Goal: Information Seeking & Learning: Learn about a topic

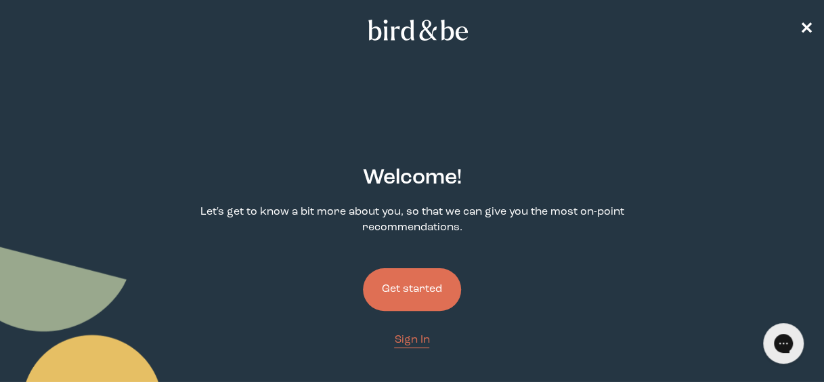
click at [426, 284] on button "Get started" at bounding box center [412, 289] width 98 height 43
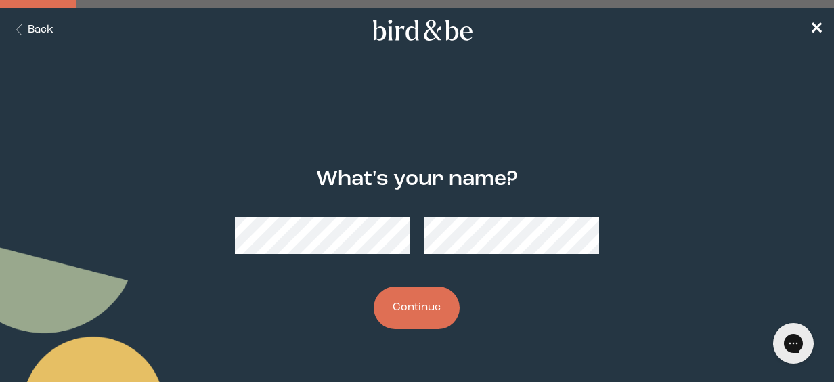
click at [420, 319] on button "Continue" at bounding box center [417, 307] width 86 height 43
click at [427, 303] on button "Continue" at bounding box center [417, 307] width 86 height 43
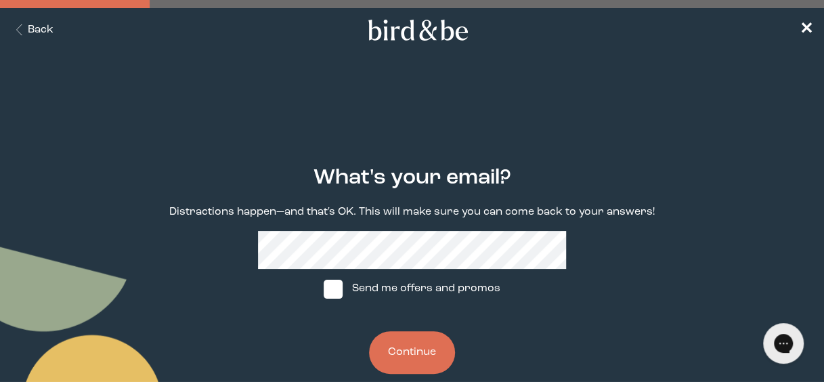
click at [340, 291] on span at bounding box center [333, 289] width 19 height 19
click at [324, 289] on input "Send me offers and promos" at bounding box center [323, 288] width 1 height 1
checkbox input "true"
click at [428, 355] on button "Continue" at bounding box center [412, 352] width 86 height 43
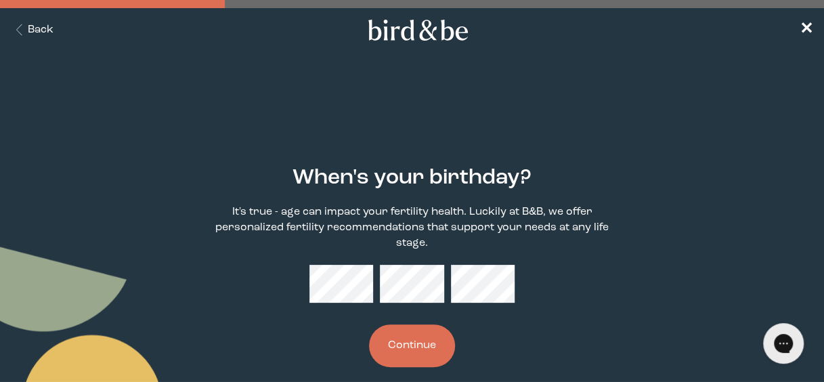
click at [403, 337] on button "Continue" at bounding box center [412, 345] width 86 height 43
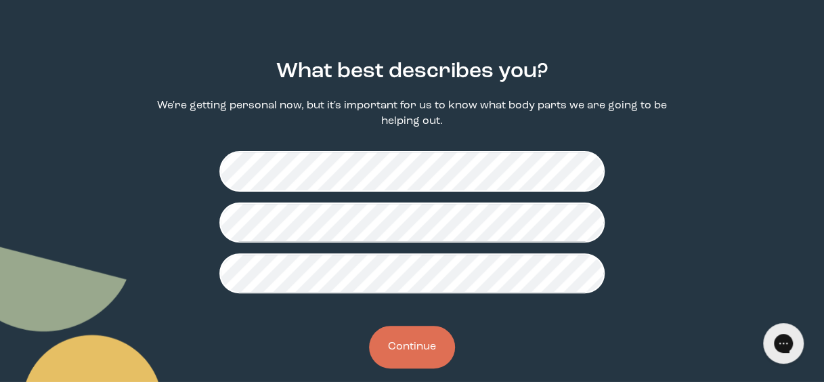
scroll to position [126, 0]
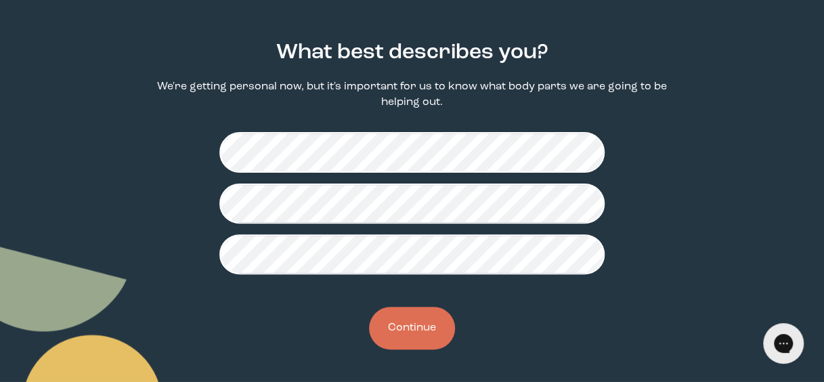
click at [407, 329] on button "Continue" at bounding box center [412, 328] width 86 height 43
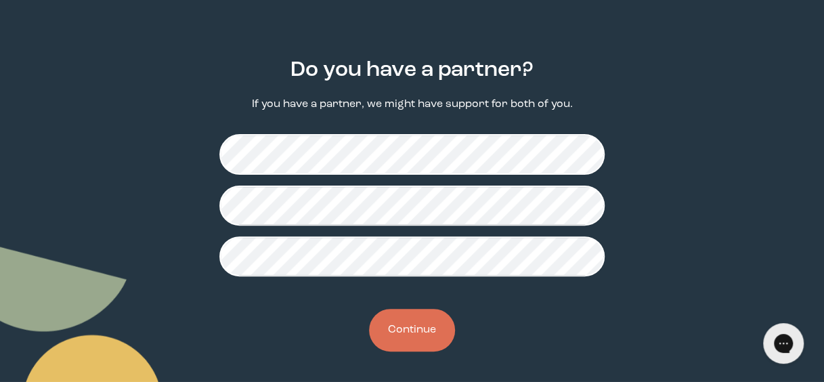
scroll to position [110, 0]
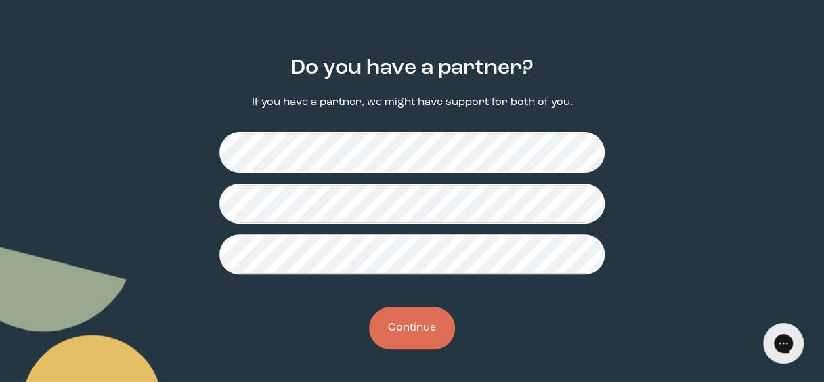
click at [422, 330] on button "Continue" at bounding box center [412, 328] width 86 height 43
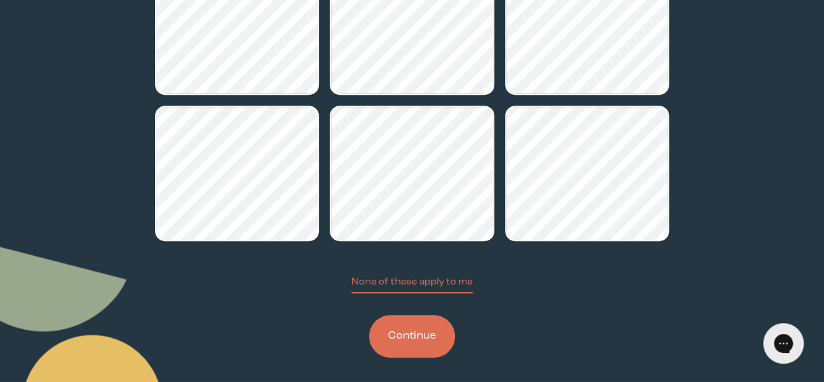
scroll to position [280, 0]
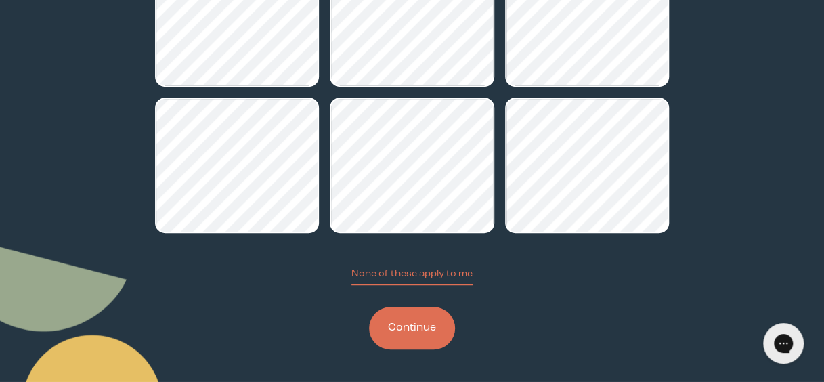
click at [393, 333] on button "Continue" at bounding box center [412, 328] width 86 height 43
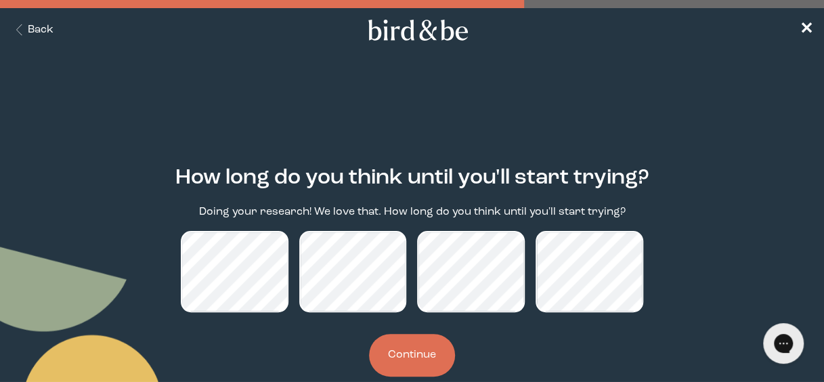
click at [418, 355] on button "Continue" at bounding box center [412, 355] width 86 height 43
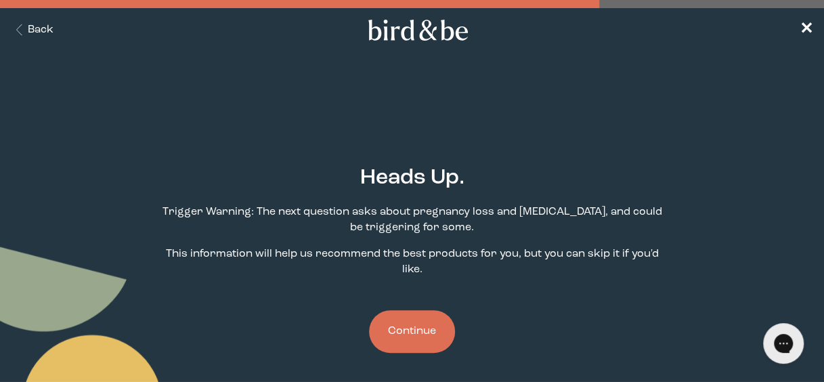
click at [430, 315] on button "Continue" at bounding box center [412, 331] width 86 height 43
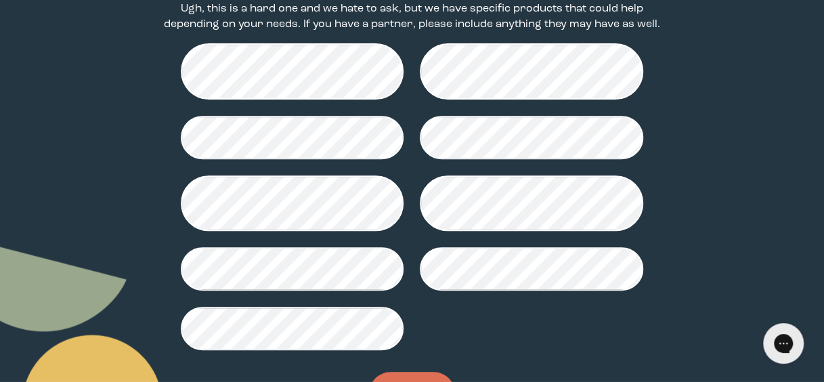
scroll to position [269, 0]
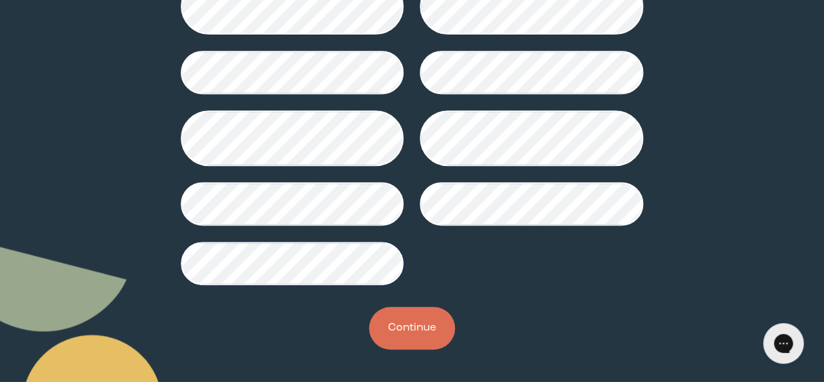
click at [433, 324] on button "Continue" at bounding box center [412, 328] width 86 height 43
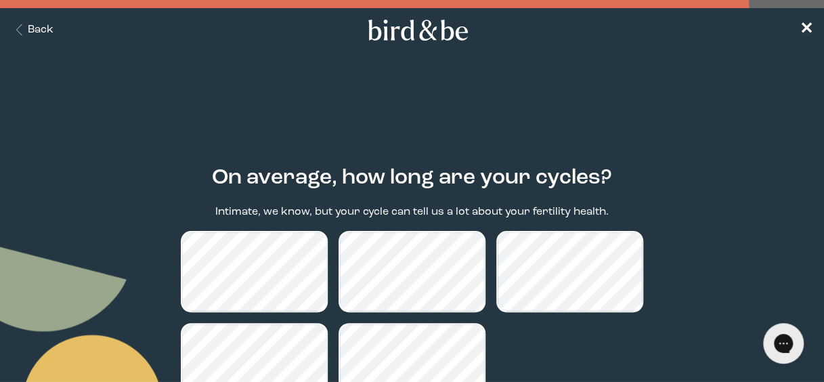
scroll to position [119, 0]
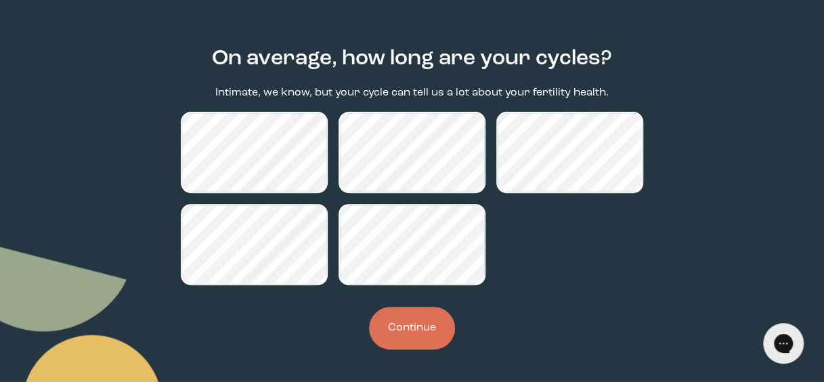
click at [418, 324] on button "Continue" at bounding box center [412, 328] width 86 height 43
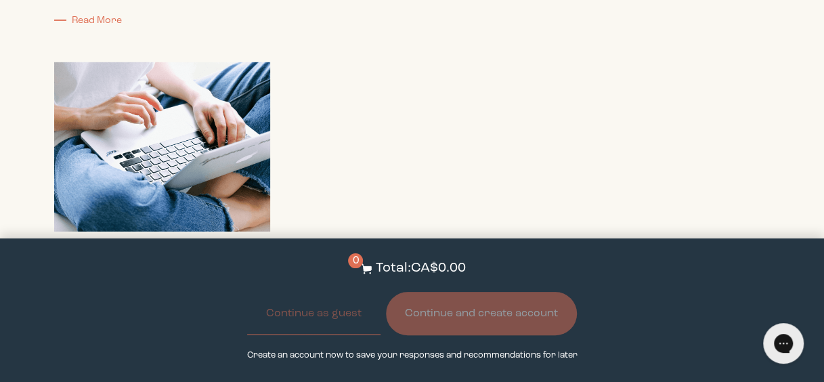
scroll to position [4477, 0]
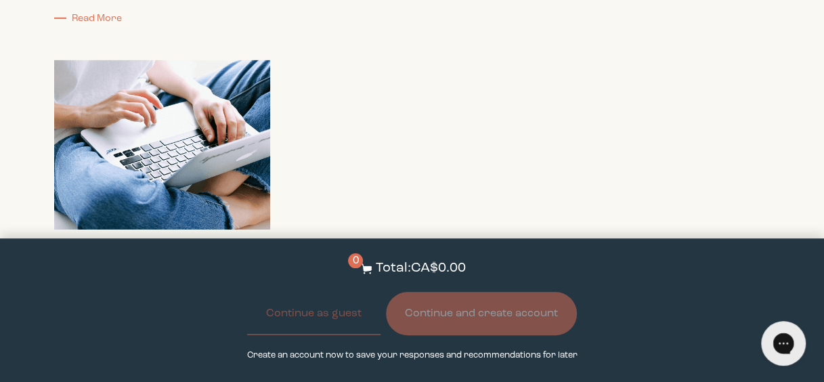
click at [778, 338] on icon "Gorgias live chat" at bounding box center [783, 343] width 14 height 14
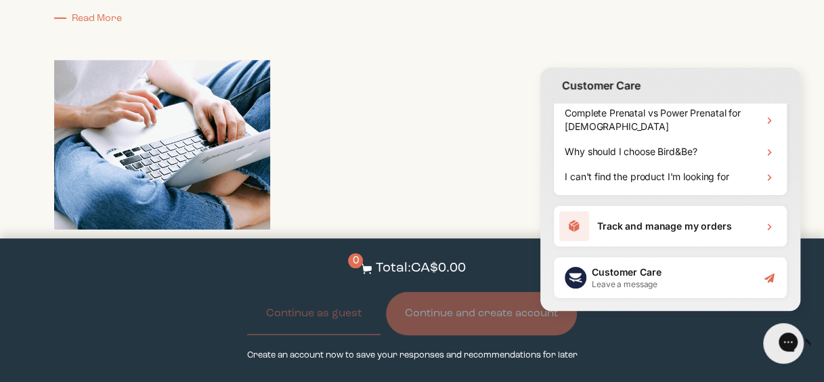
scroll to position [0, 0]
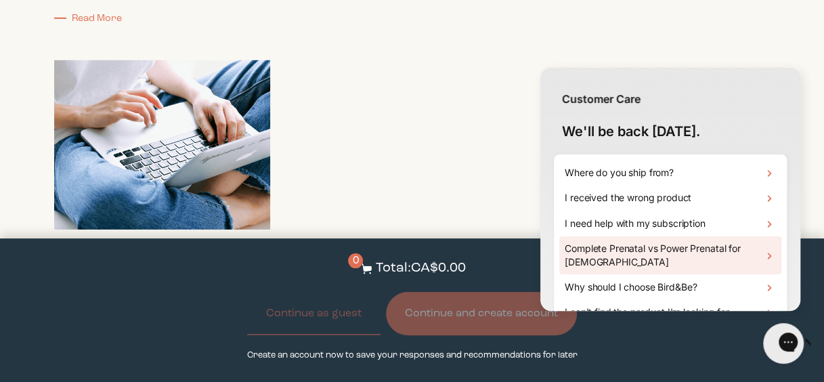
click at [762, 254] on icon at bounding box center [769, 256] width 14 height 14
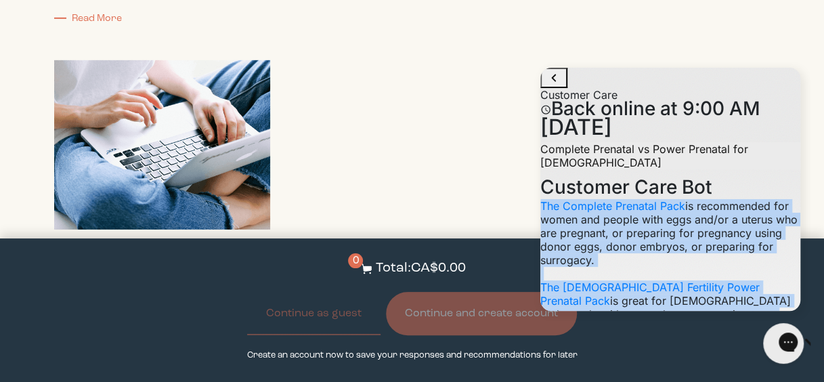
scroll to position [416, 0]
drag, startPoint x: 589, startPoint y: 185, endPoint x: 731, endPoint y: 230, distance: 149.0
click at [731, 230] on p "The Complete Prenatal Pack is recommended for women and people with eggs and/or…" at bounding box center [670, 361] width 260 height 325
drag, startPoint x: 731, startPoint y: 230, endPoint x: 684, endPoint y: 184, distance: 65.6
copy p "The Complete Prenatal Pack is recommended for women and people with eggs and/or…"
